Goal: Information Seeking & Learning: Check status

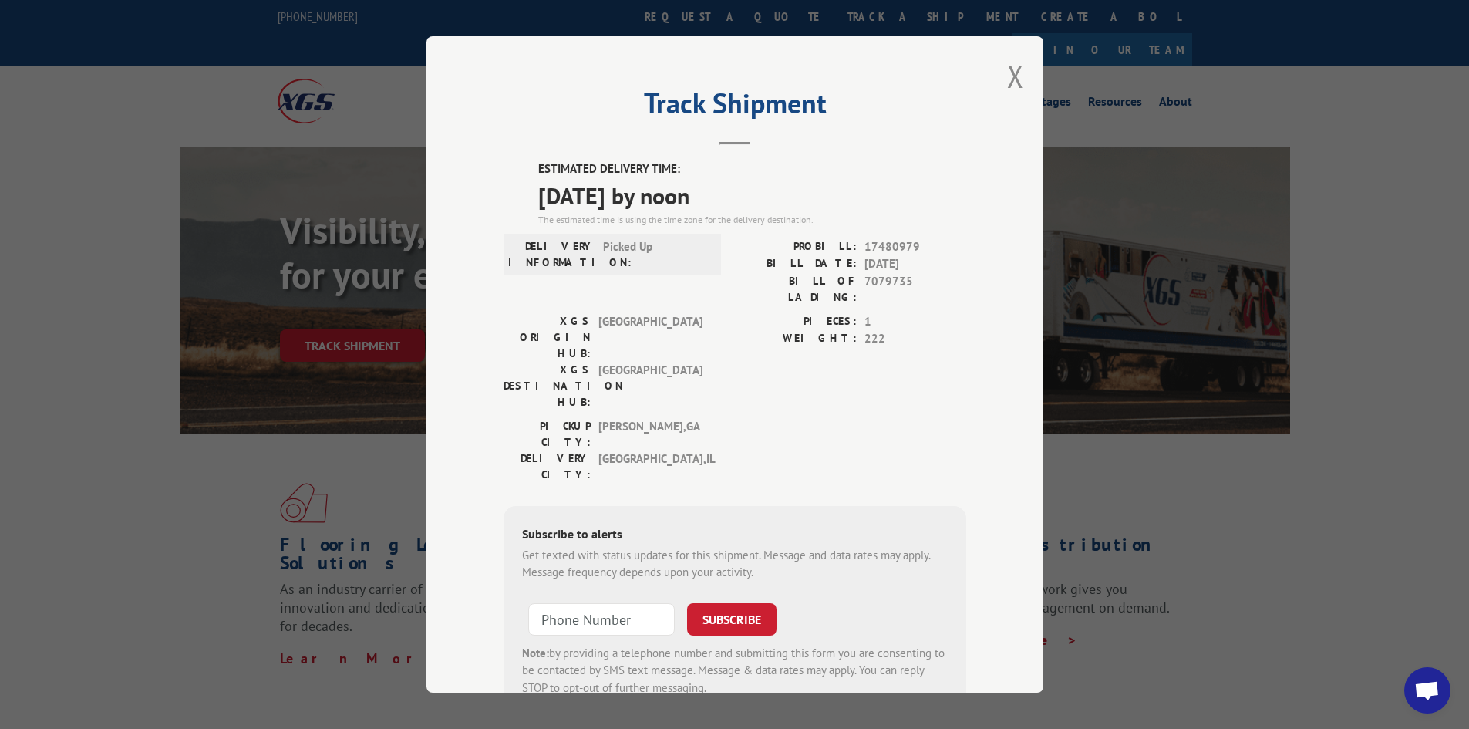
click at [1018, 79] on div "Track Shipment ESTIMATED DELIVERY TIME: [DATE] by noon The estimated time is us…" at bounding box center [734, 364] width 617 height 656
click at [1007, 82] on button "Close modal" at bounding box center [1015, 76] width 17 height 41
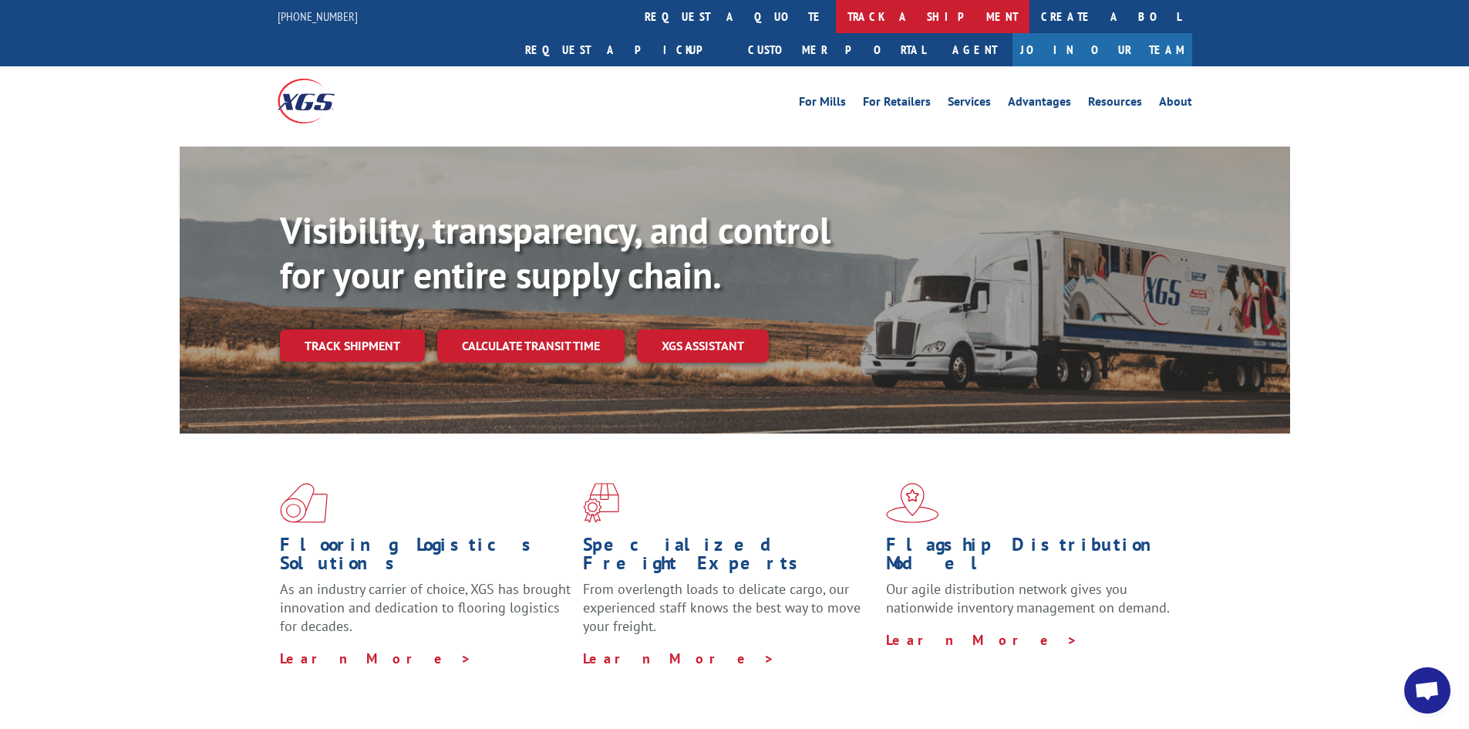
click at [836, 8] on link "track a shipment" at bounding box center [933, 16] width 194 height 33
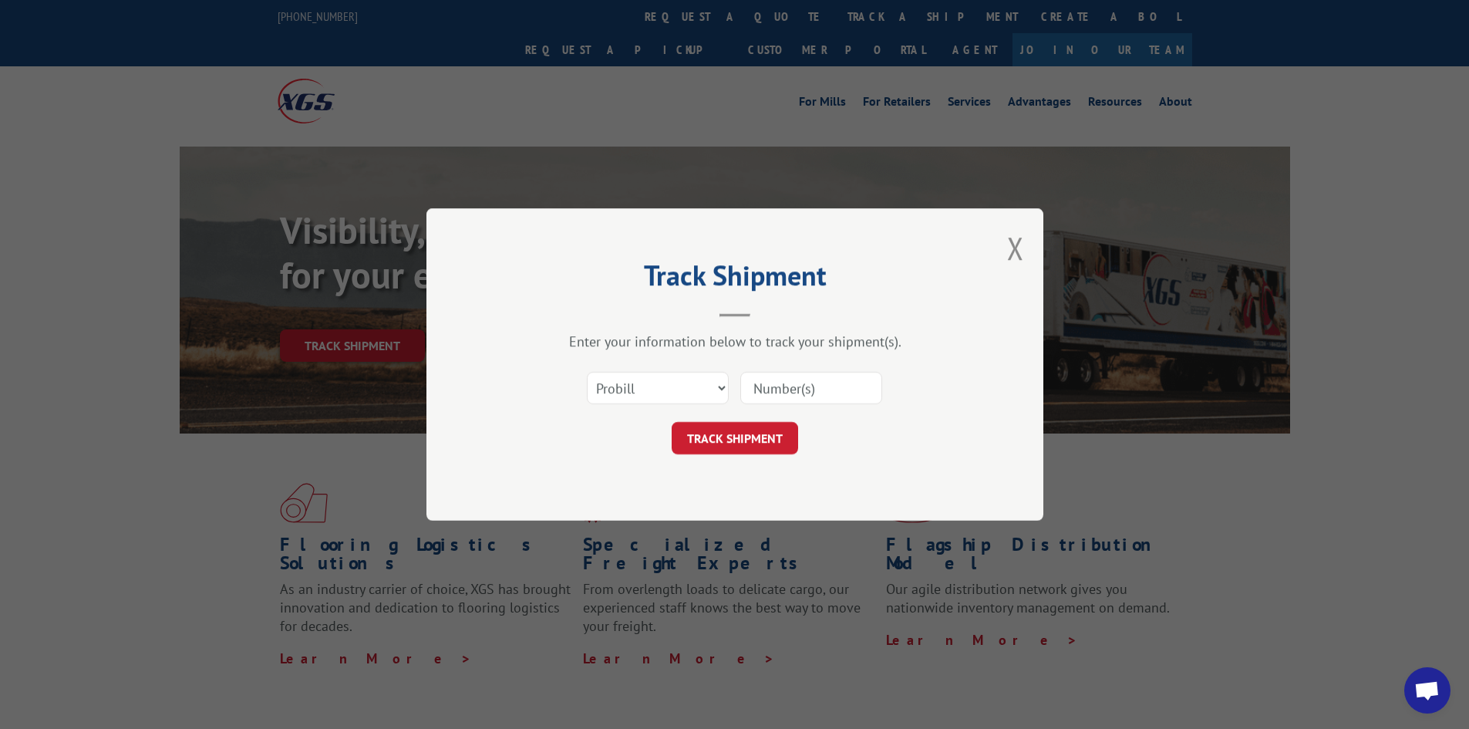
click at [790, 384] on input at bounding box center [811, 388] width 142 height 32
paste input "17523670"
type input "17523670"
click at [746, 433] on button "TRACK SHIPMENT" at bounding box center [735, 438] width 126 height 32
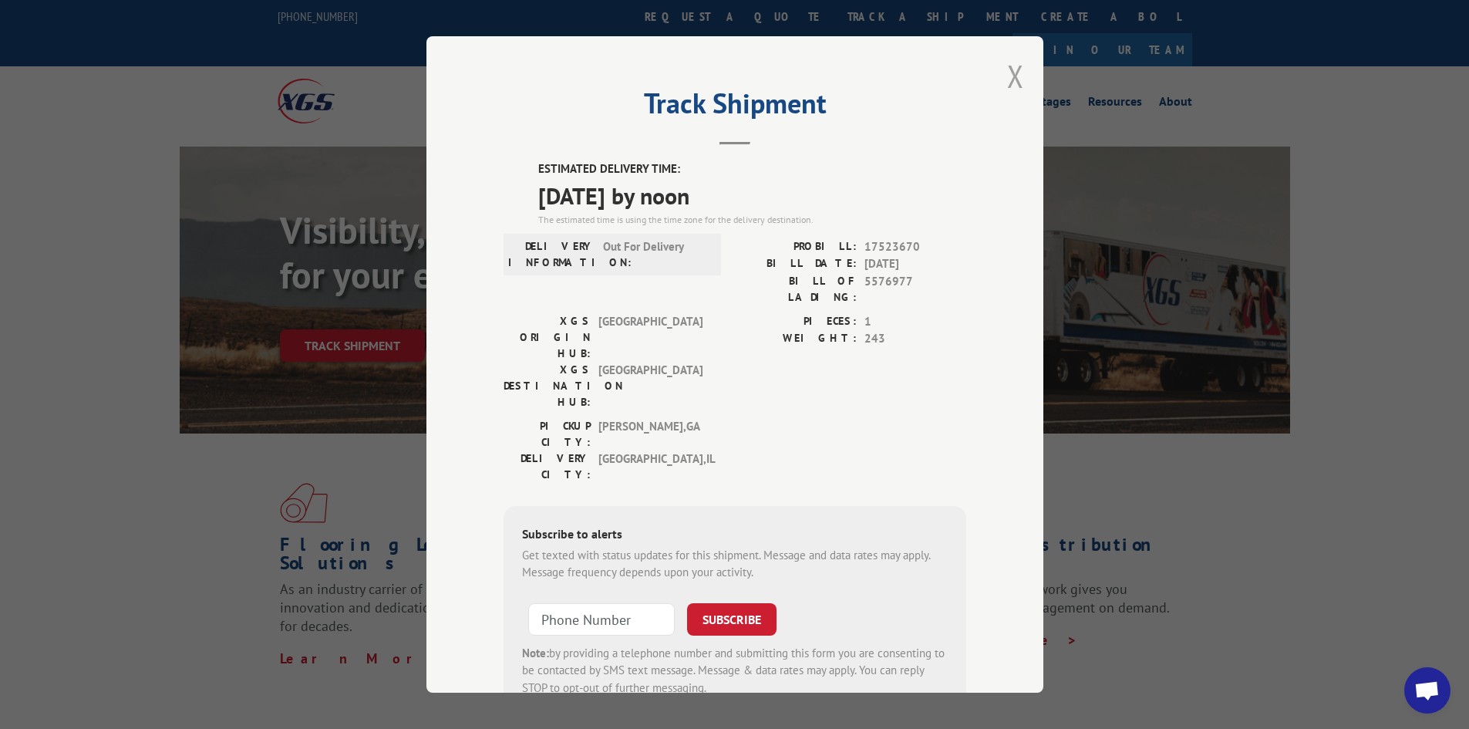
click at [1007, 79] on button "Close modal" at bounding box center [1015, 76] width 17 height 41
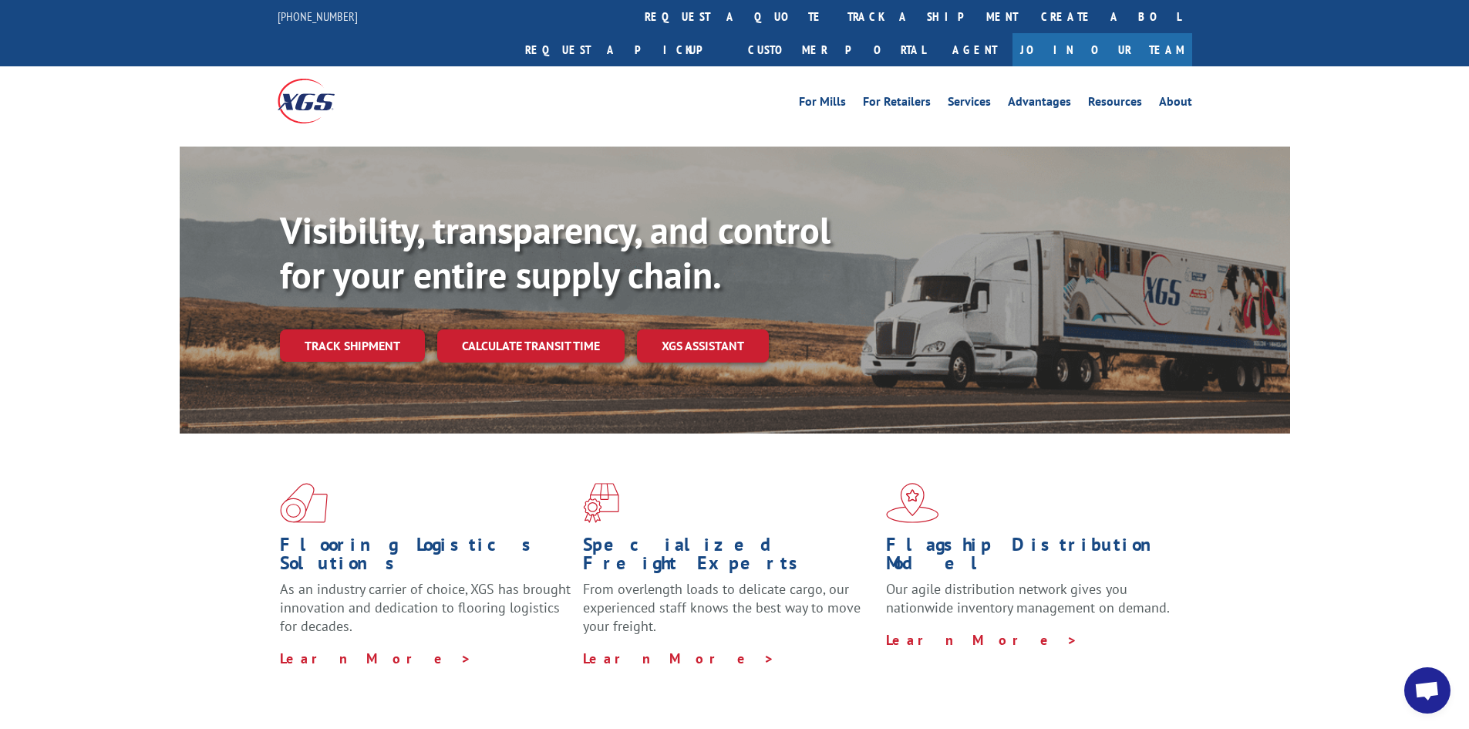
drag, startPoint x: 703, startPoint y: 17, endPoint x: 739, endPoint y: 59, distance: 54.7
click at [836, 17] on link "track a shipment" at bounding box center [933, 16] width 194 height 33
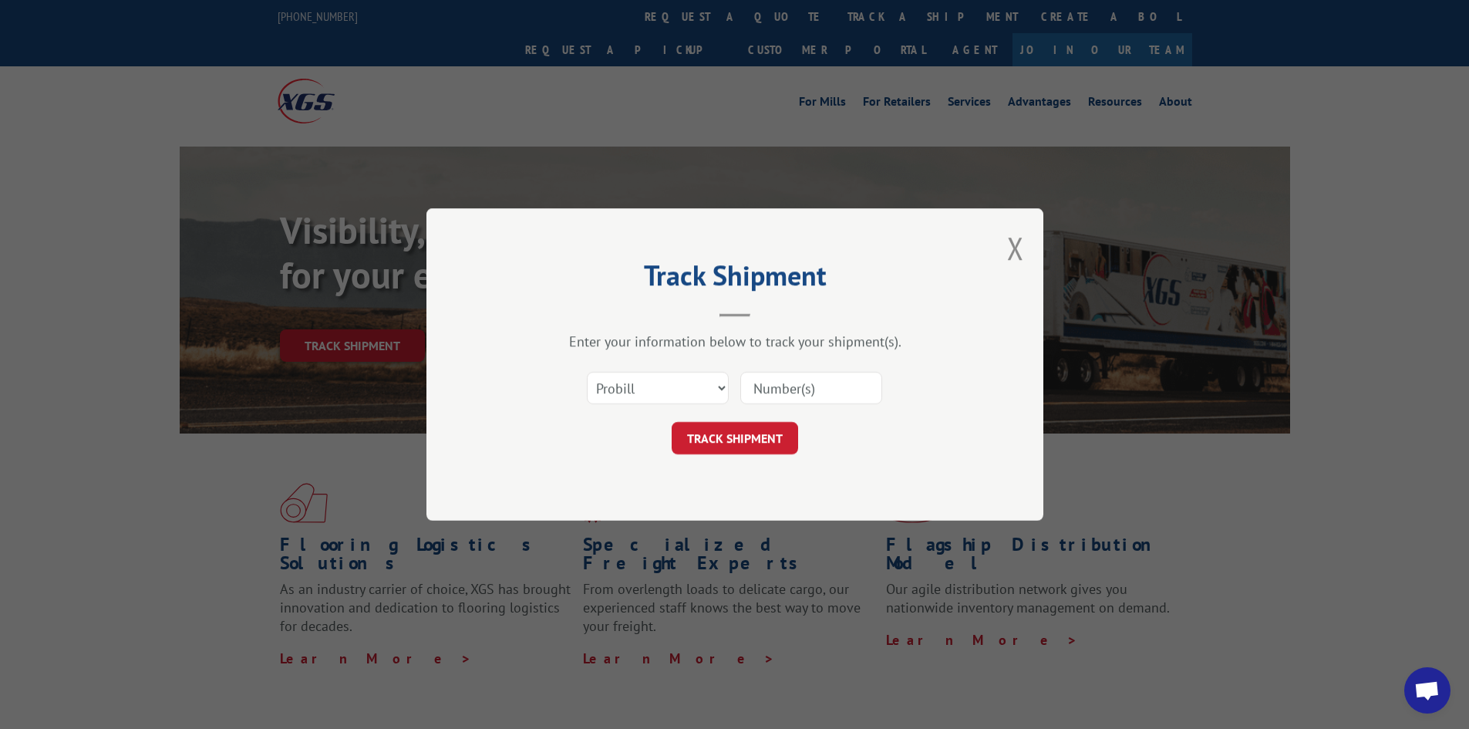
click at [874, 386] on input at bounding box center [811, 388] width 142 height 32
type input "17523670"
click button "TRACK SHIPMENT" at bounding box center [735, 438] width 126 height 32
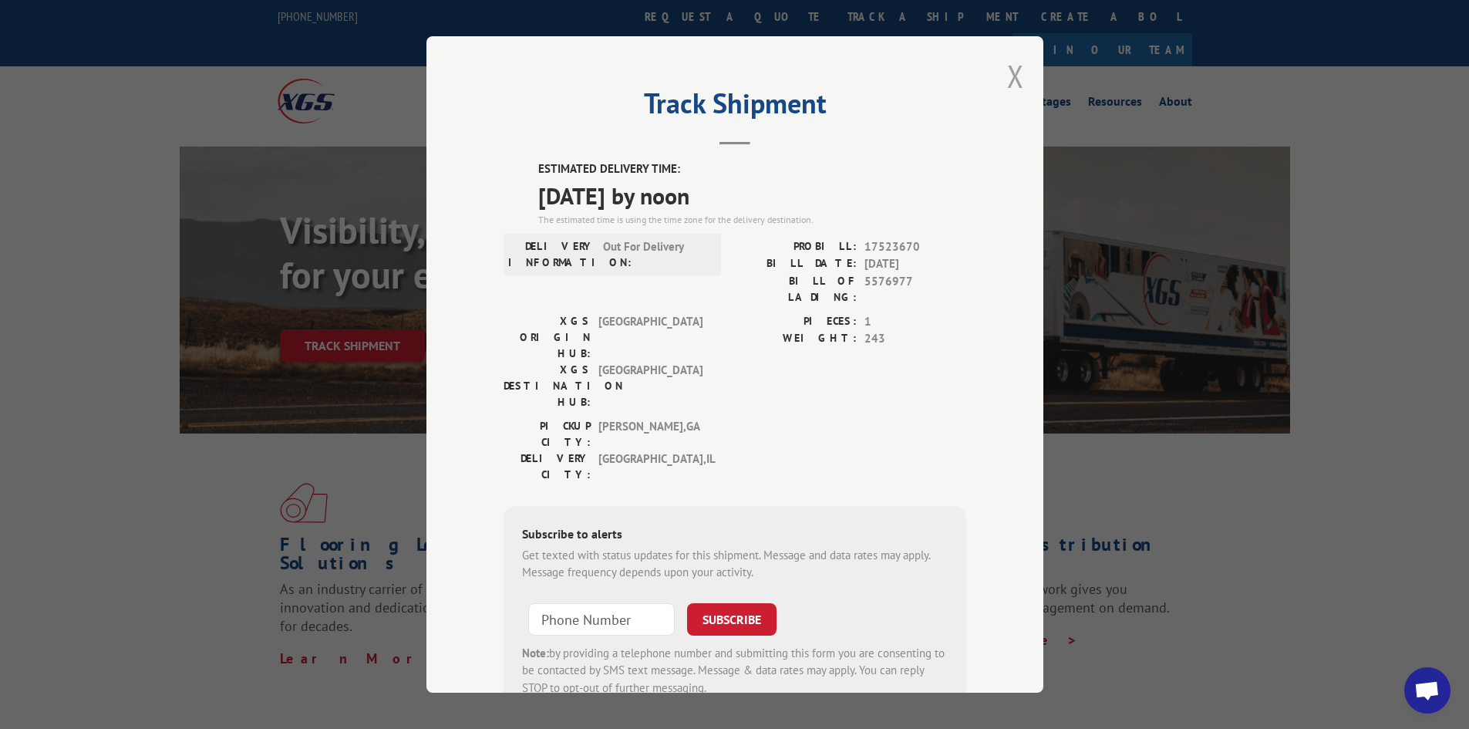
click at [1007, 72] on button "Close modal" at bounding box center [1015, 76] width 17 height 41
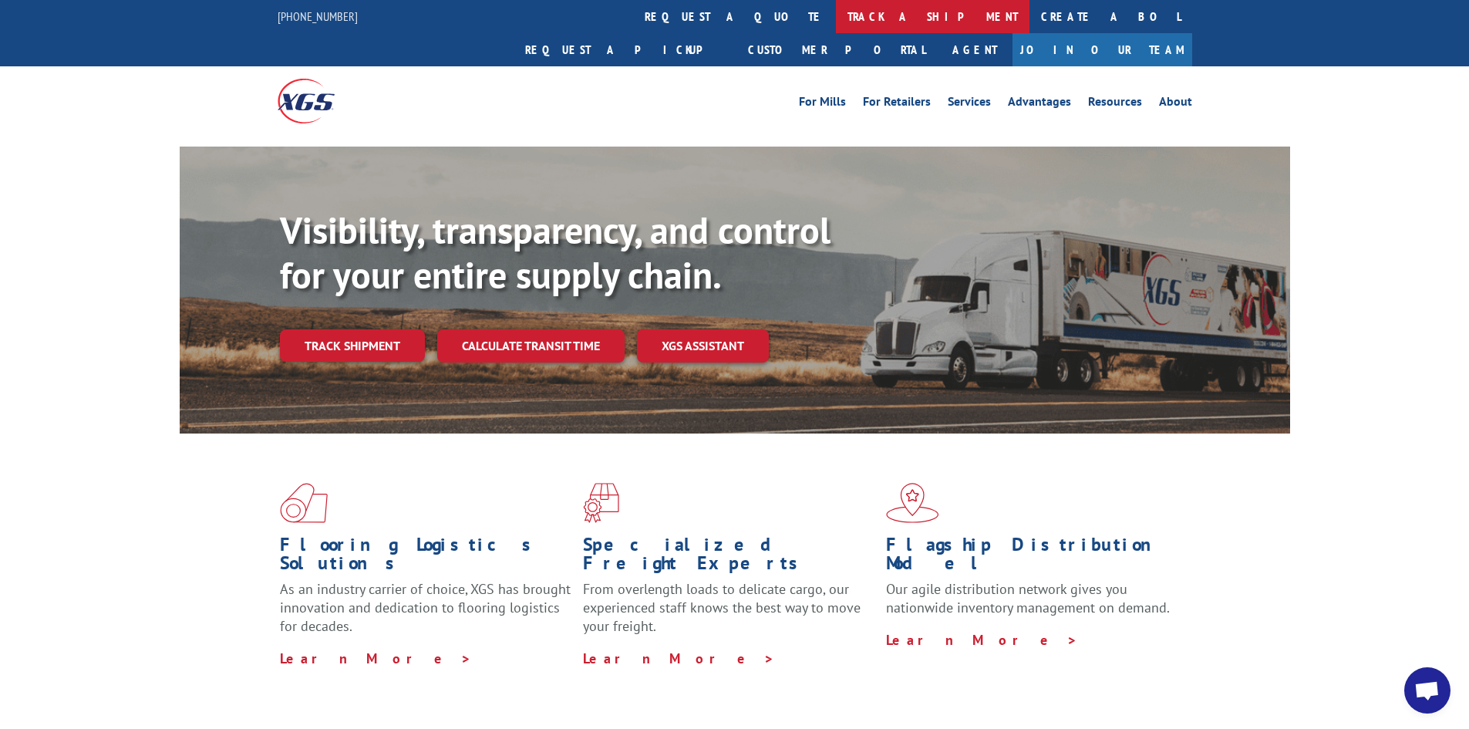
click at [836, 15] on link "track a shipment" at bounding box center [933, 16] width 194 height 33
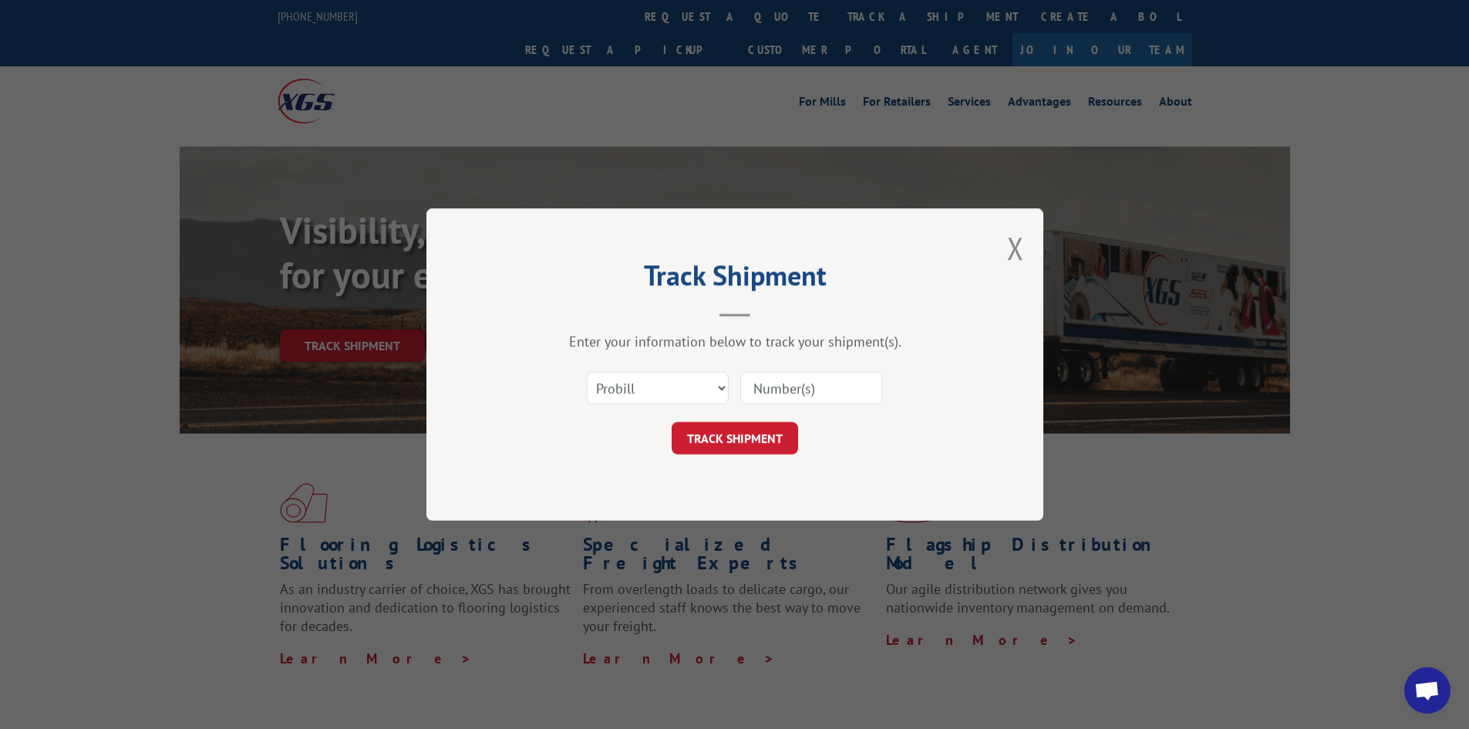
click at [854, 392] on input at bounding box center [811, 388] width 142 height 32
type input "17523670"
click at [672, 422] on button "TRACK SHIPMENT" at bounding box center [735, 438] width 126 height 32
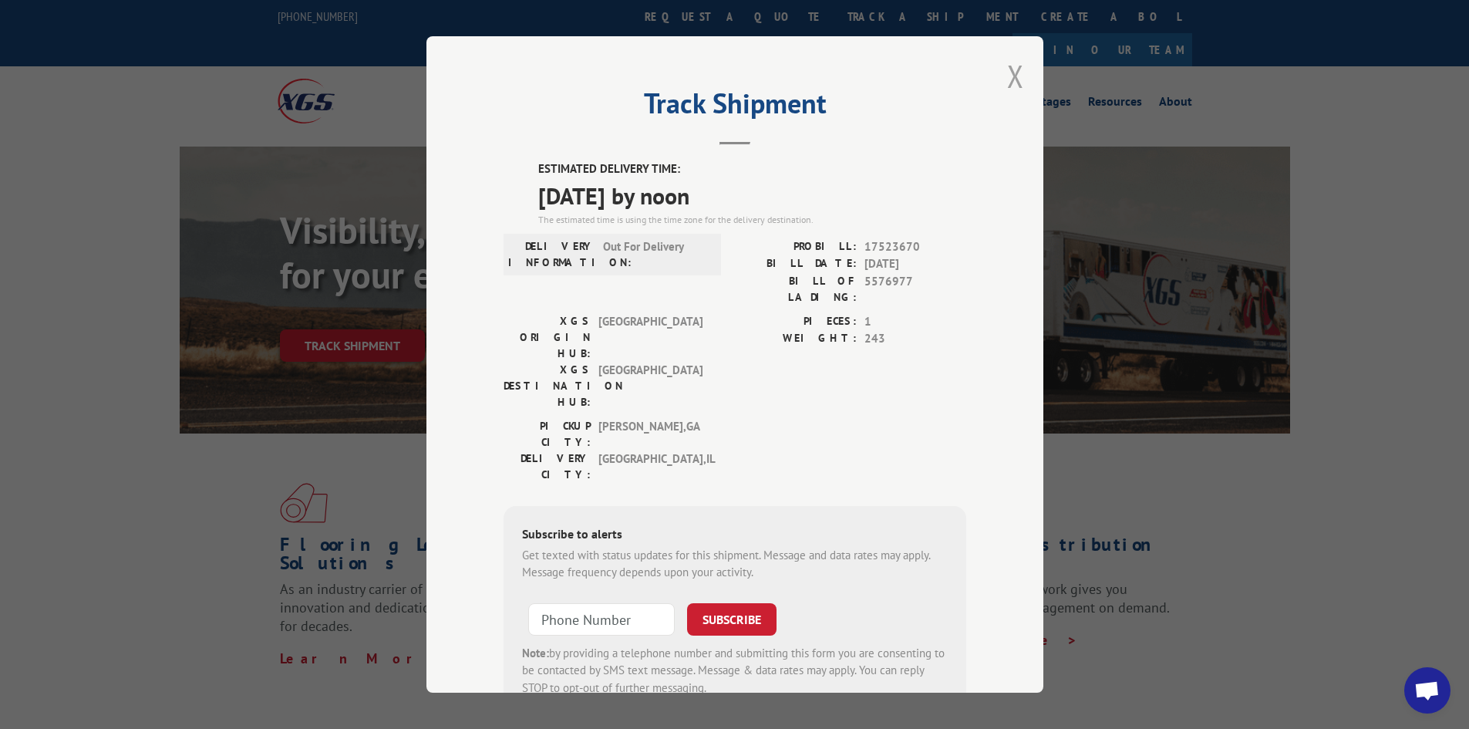
click at [1008, 77] on button "Close modal" at bounding box center [1015, 76] width 17 height 41
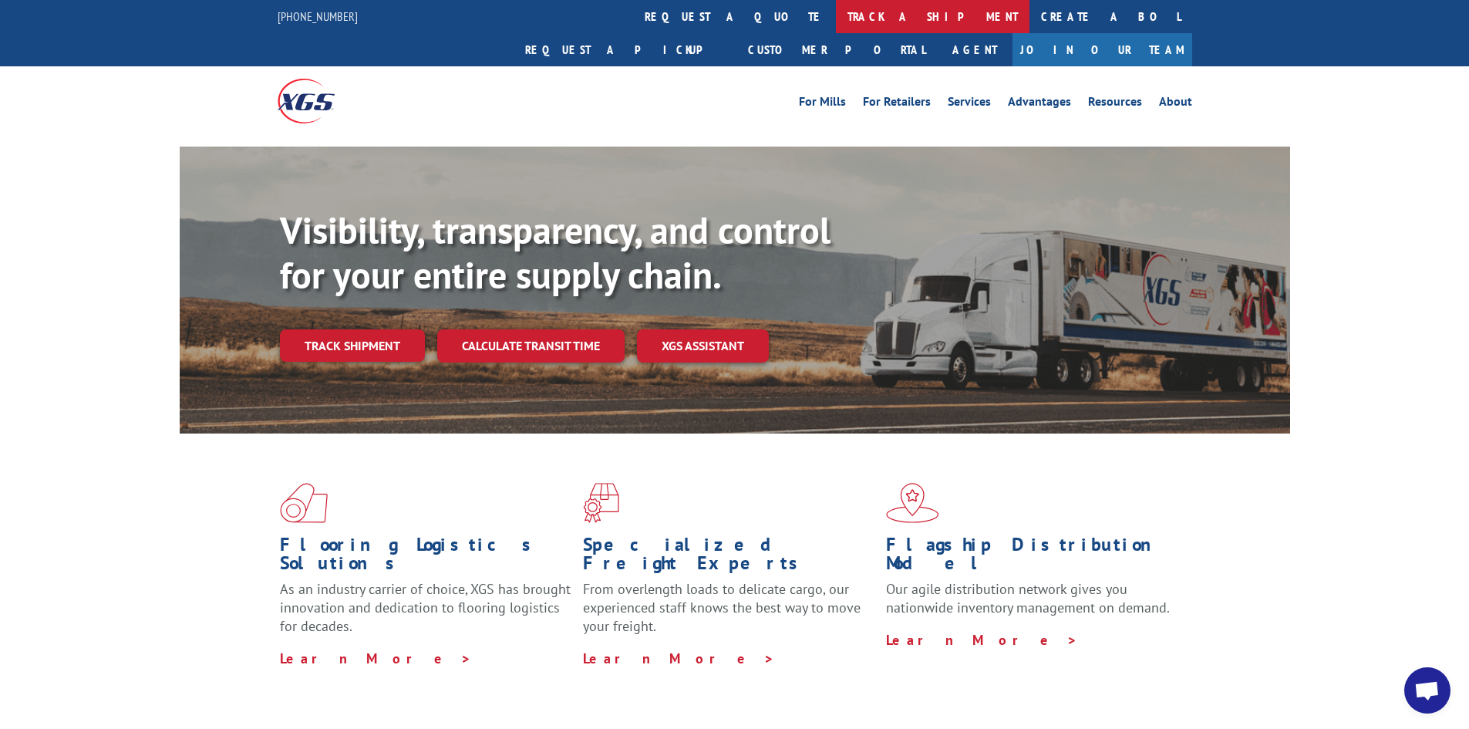
click at [836, 8] on link "track a shipment" at bounding box center [933, 16] width 194 height 33
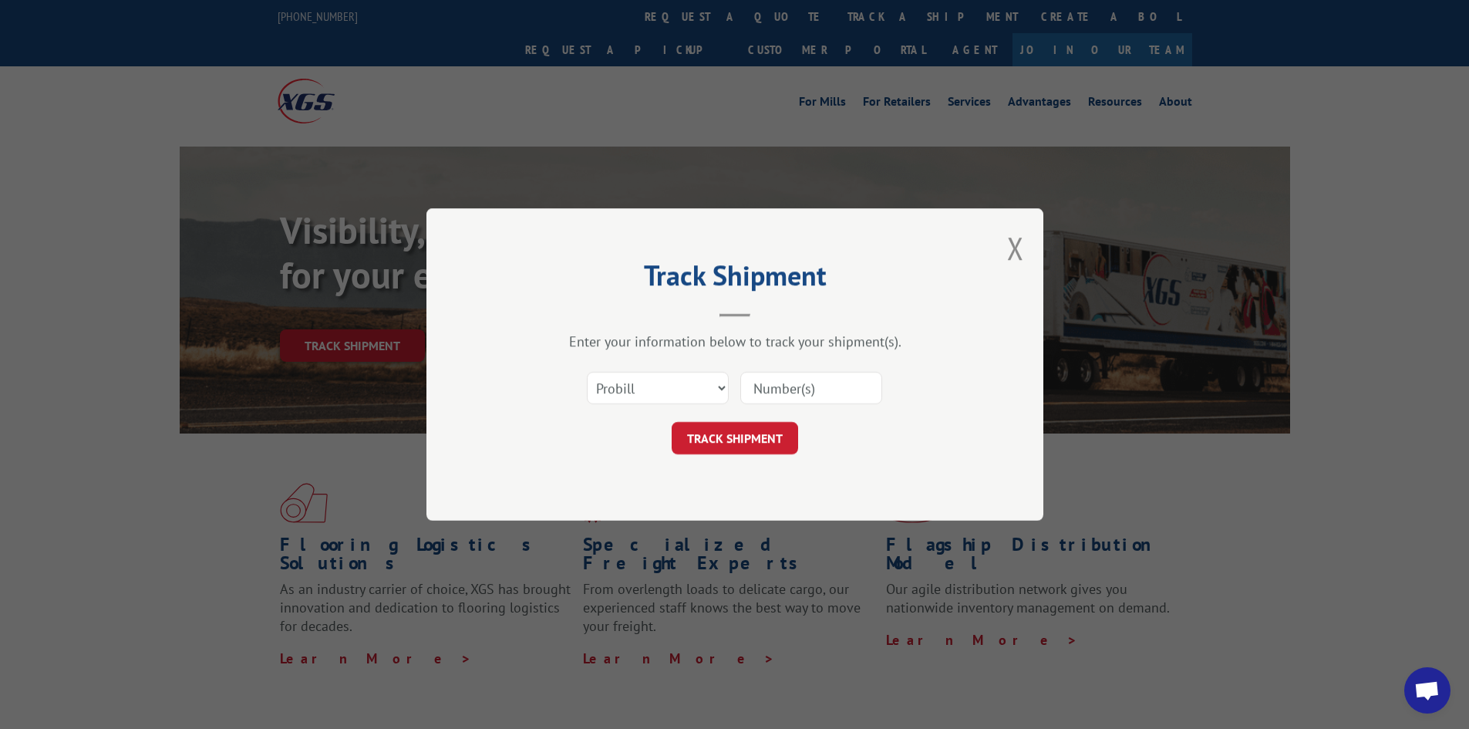
click at [836, 387] on input at bounding box center [811, 388] width 142 height 32
type input "17523670"
click at [672, 422] on button "TRACK SHIPMENT" at bounding box center [735, 438] width 126 height 32
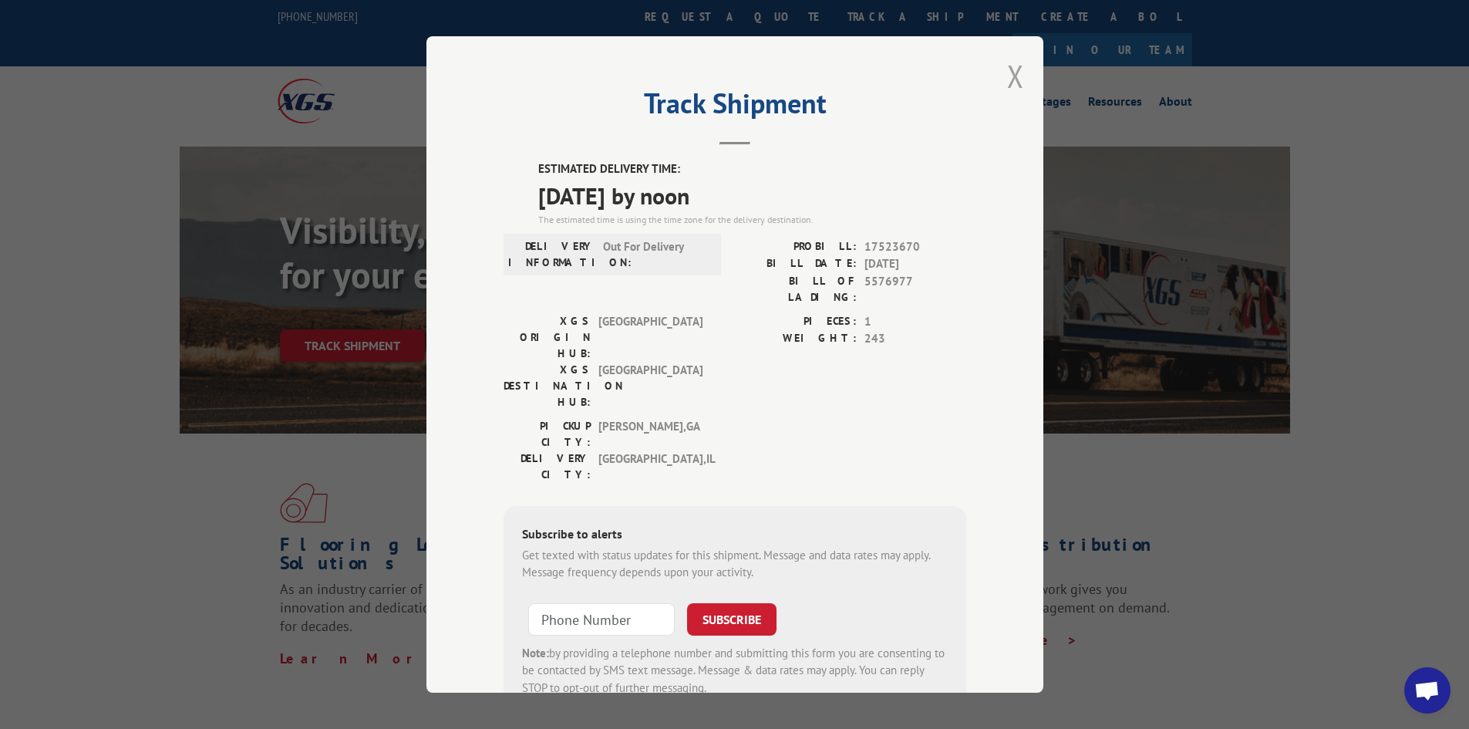
click at [1008, 72] on button "Close modal" at bounding box center [1015, 76] width 17 height 41
